Goal: Navigation & Orientation: Find specific page/section

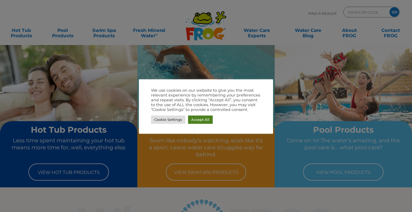
click at [201, 117] on link "Accept All" at bounding box center [200, 120] width 25 height 8
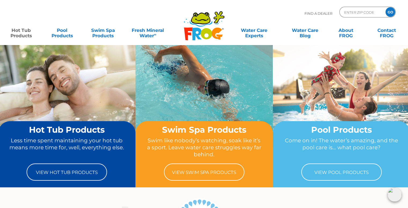
click at [16, 27] on link "Hot Tub Products" at bounding box center [21, 30] width 32 height 11
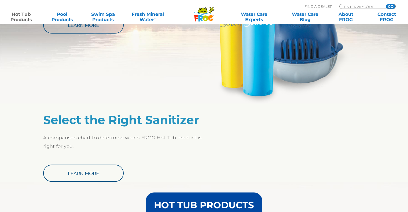
drag, startPoint x: 207, startPoint y: 98, endPoint x: 208, endPoint y: 134, distance: 36.0
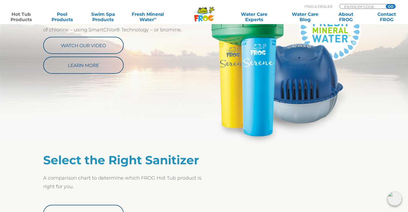
drag, startPoint x: 250, startPoint y: 126, endPoint x: 251, endPoint y: 86, distance: 40.3
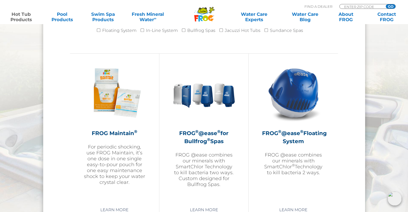
scroll to position [589, 0]
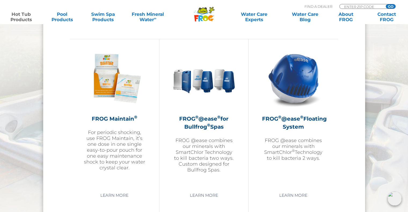
drag, startPoint x: 179, startPoint y: 61, endPoint x: 177, endPoint y: 89, distance: 27.5
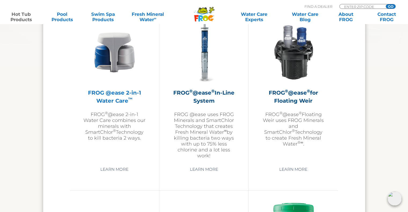
drag, startPoint x: 65, startPoint y: 71, endPoint x: 102, endPoint y: 56, distance: 39.5
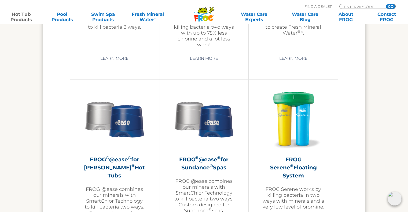
drag, startPoint x: 338, startPoint y: 81, endPoint x: 347, endPoint y: 114, distance: 34.2
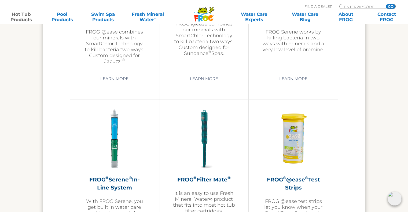
scroll to position [1121, 0]
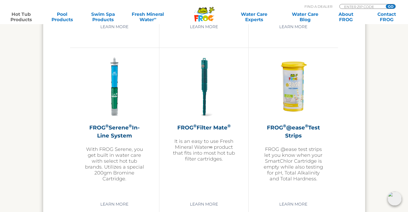
drag, startPoint x: 356, startPoint y: 117, endPoint x: 368, endPoint y: 143, distance: 28.7
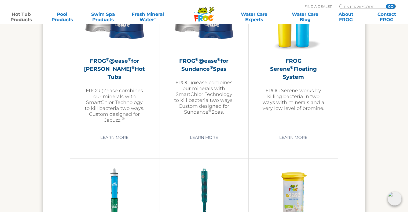
scroll to position [972, 0]
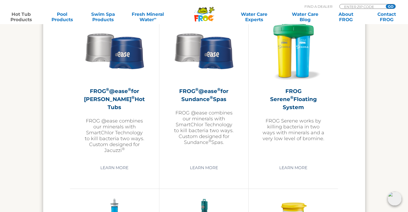
drag, startPoint x: 337, startPoint y: 115, endPoint x: 337, endPoint y: 79, distance: 36.2
click at [274, 54] on img at bounding box center [293, 50] width 62 height 62
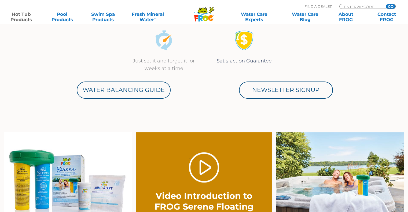
drag, startPoint x: 183, startPoint y: 82, endPoint x: 199, endPoint y: 148, distance: 68.0
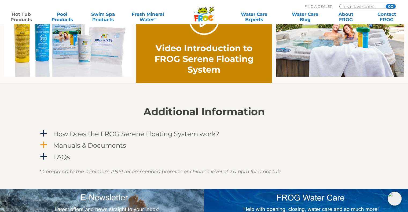
scroll to position [487, 0]
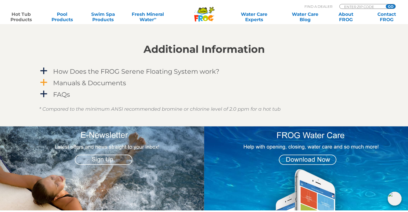
drag, startPoint x: 109, startPoint y: 112, endPoint x: 117, endPoint y: 155, distance: 44.3
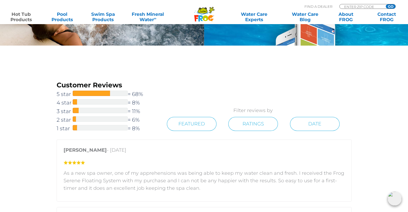
drag, startPoint x: 227, startPoint y: 94, endPoint x: 241, endPoint y: 141, distance: 49.5
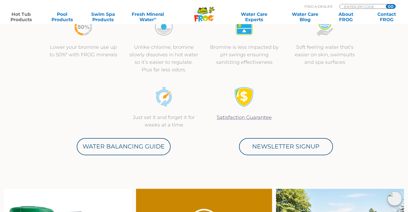
scroll to position [0, 0]
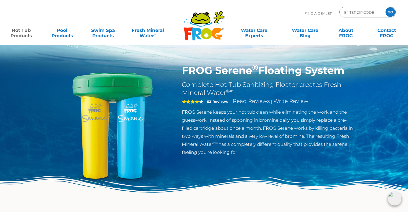
drag, startPoint x: 228, startPoint y: 142, endPoint x: 46, endPoint y: 86, distance: 190.3
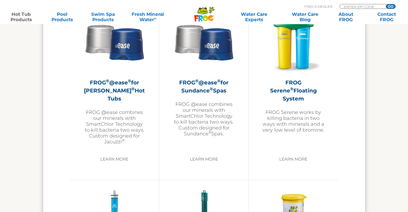
scroll to position [972, 0]
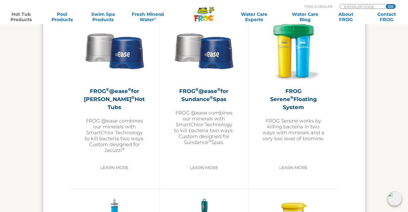
drag, startPoint x: 88, startPoint y: 72, endPoint x: 299, endPoint y: 210, distance: 251.8
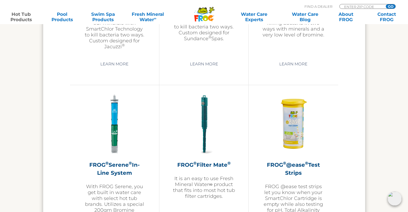
scroll to position [1129, 0]
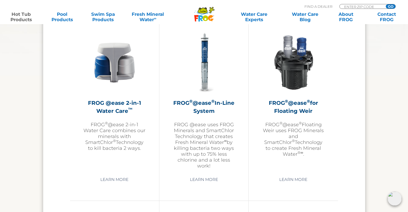
drag, startPoint x: 370, startPoint y: 62, endPoint x: 364, endPoint y: 9, distance: 53.2
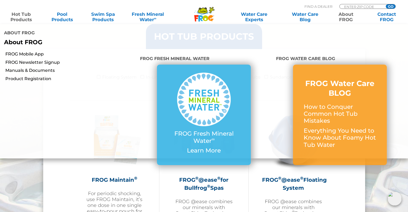
scroll to position [529, 0]
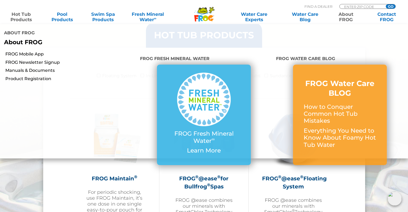
drag, startPoint x: 364, startPoint y: 11, endPoint x: 340, endPoint y: 22, distance: 26.4
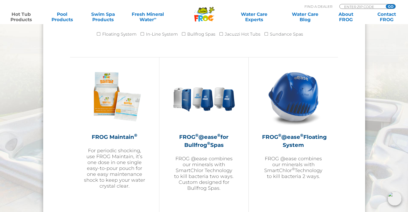
scroll to position [575, 0]
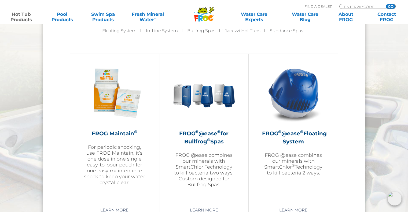
drag, startPoint x: 250, startPoint y: 122, endPoint x: 254, endPoint y: 138, distance: 16.4
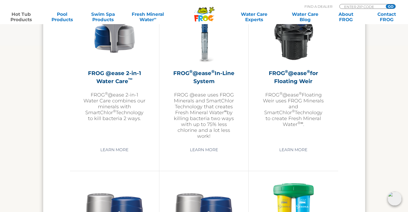
scroll to position [758, 0]
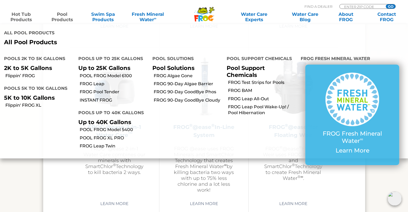
click at [61, 19] on link "Pool Products" at bounding box center [62, 17] width 32 height 11
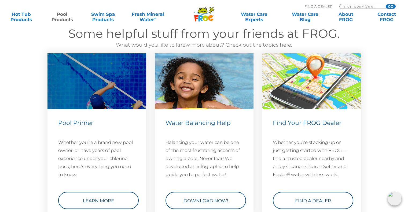
scroll to position [1920, 0]
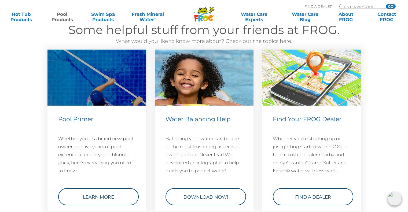
drag, startPoint x: 327, startPoint y: 79, endPoint x: 311, endPoint y: 74, distance: 17.2
